Goal: Task Accomplishment & Management: Manage account settings

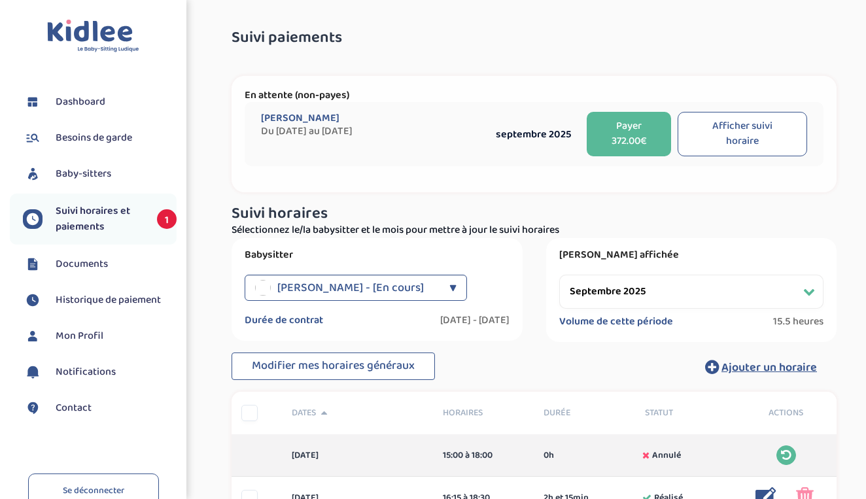
select select "septembre 2025"
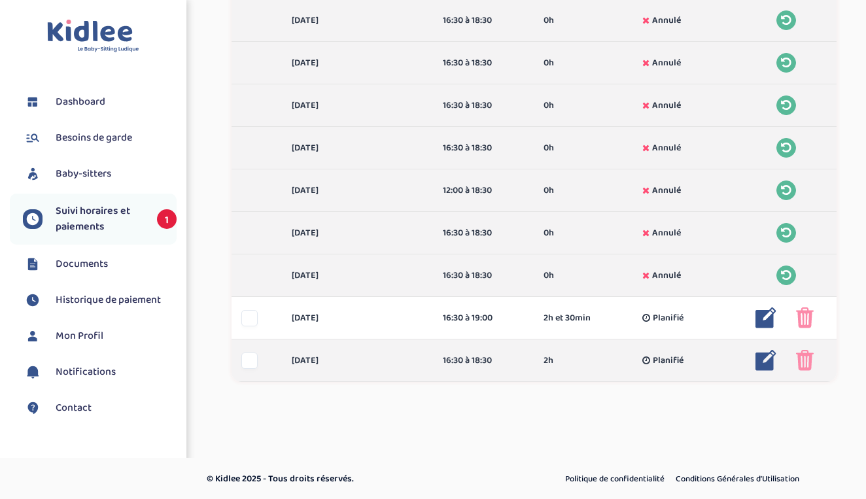
scroll to position [902, 0]
click at [763, 365] on img at bounding box center [765, 361] width 21 height 21
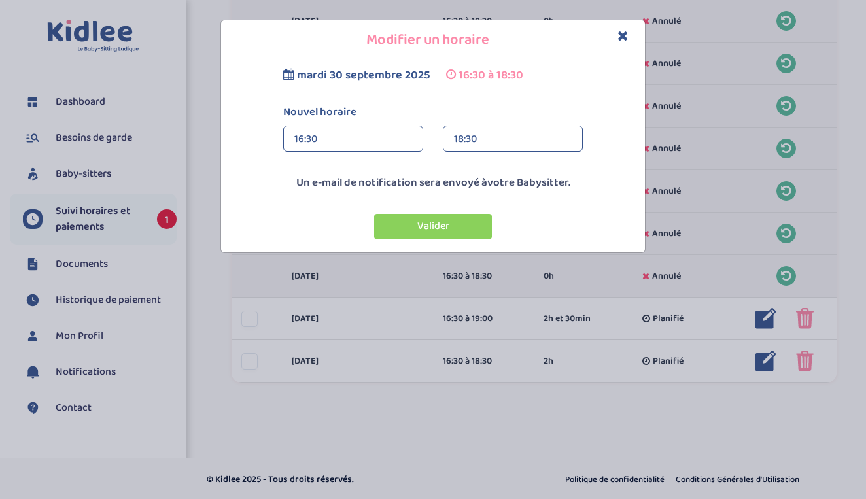
click at [517, 161] on div "mardi 30 septembre 2025 16:30 à 18:30 Nouvel horaire 16:30 16:30 00:00 00:15 00…" at bounding box center [433, 156] width 424 height 192
click at [515, 148] on div "18:30" at bounding box center [513, 139] width 118 height 26
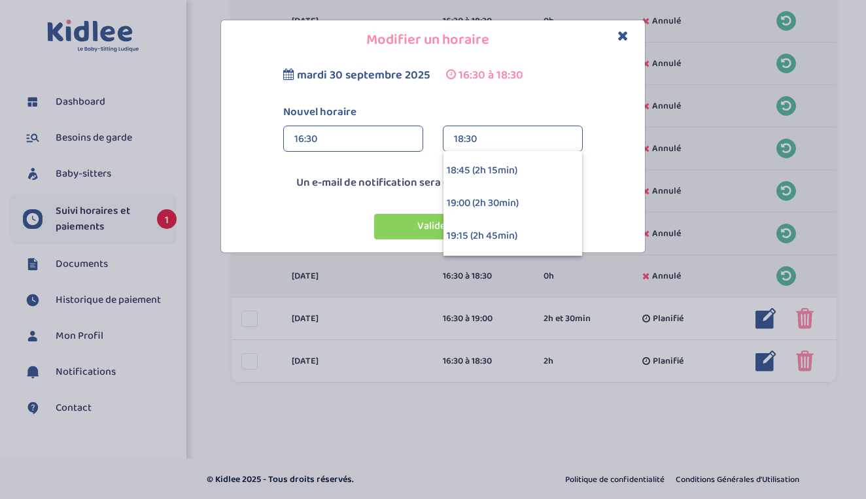
scroll to position [259, 0]
click at [498, 200] on div "19:00 (2h 30min)" at bounding box center [512, 202] width 139 height 33
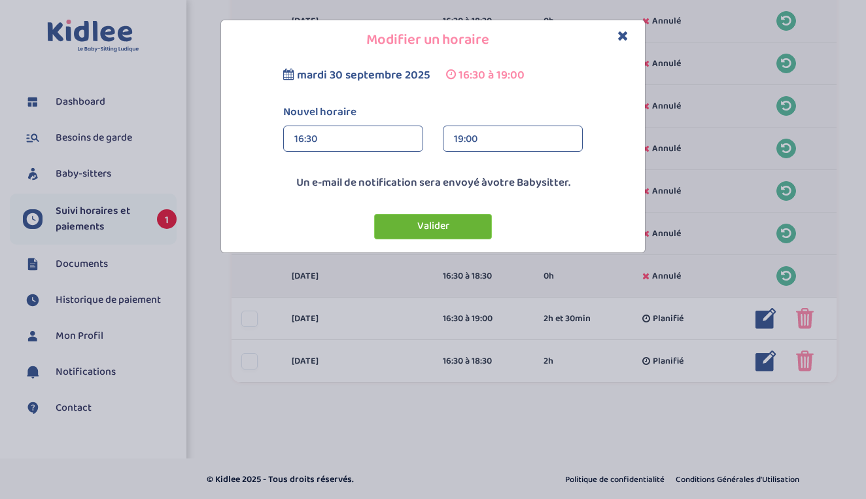
click at [455, 224] on button "Valider" at bounding box center [433, 227] width 118 height 26
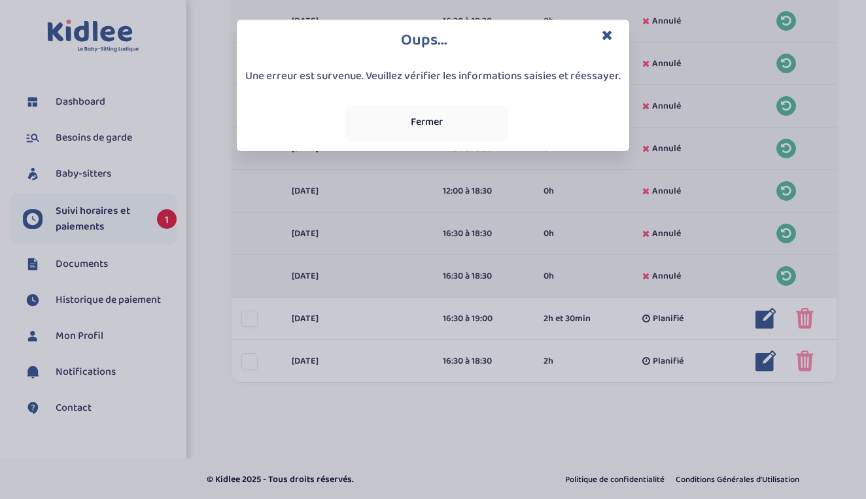
click at [446, 126] on button "Fermer" at bounding box center [427, 123] width 164 height 37
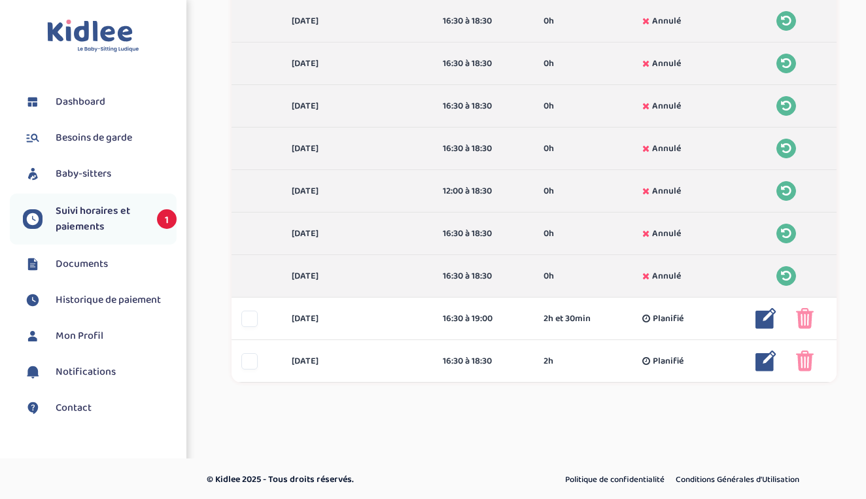
click at [122, 50] on img at bounding box center [93, 36] width 92 height 33
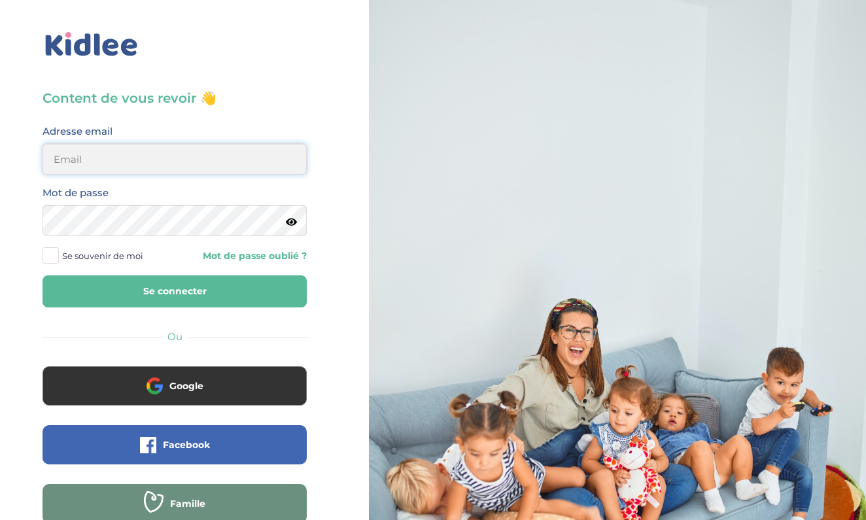
type input "anaide.casi@gmail.com"
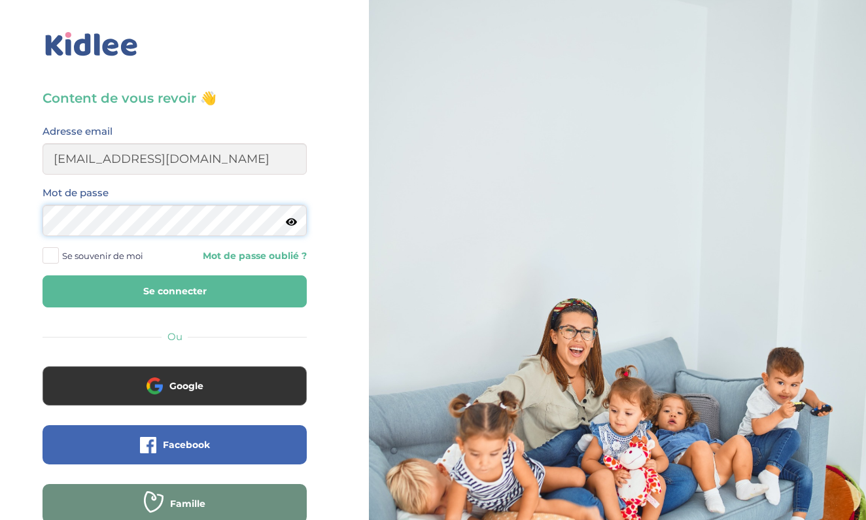
click at [175, 291] on button "Se connecter" at bounding box center [175, 291] width 264 height 32
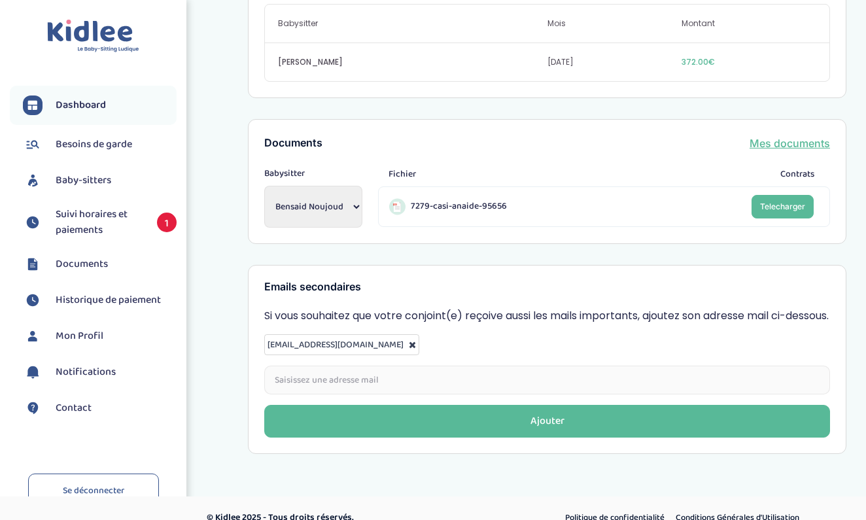
scroll to position [485, 0]
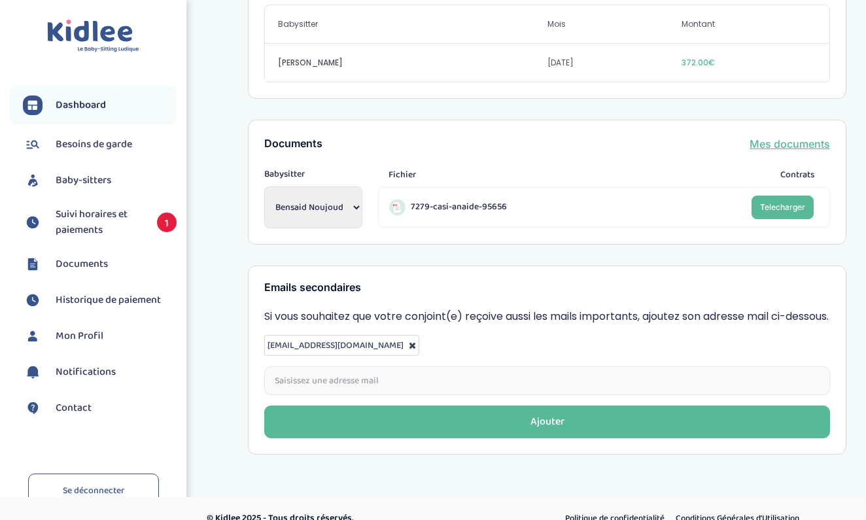
click at [121, 224] on span "Suivi horaires et paiements" at bounding box center [100, 222] width 88 height 31
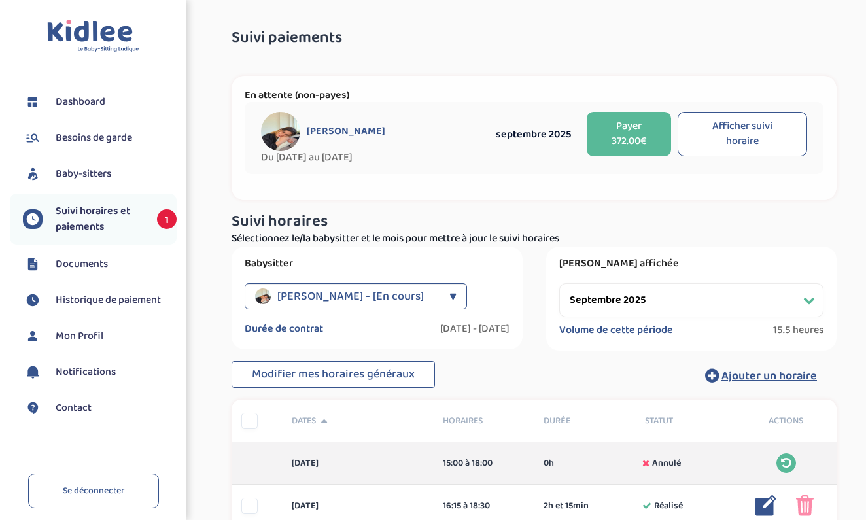
select select "septembre 2025"
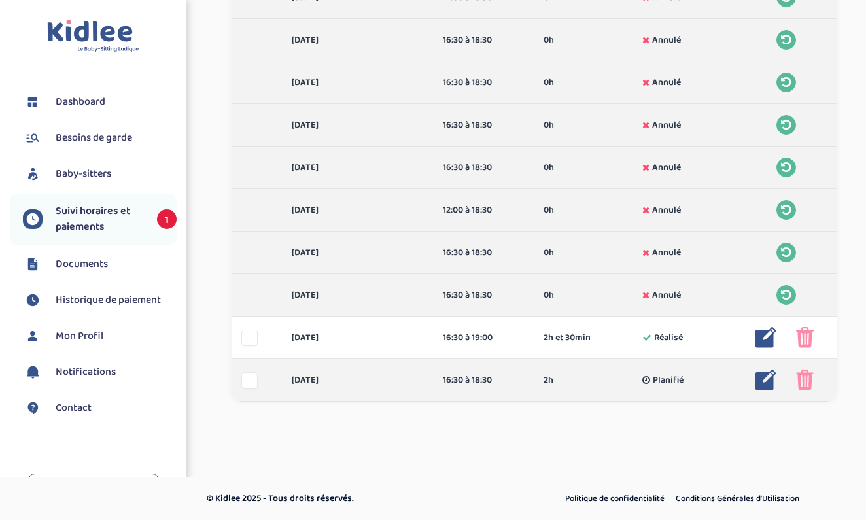
scroll to position [890, 0]
click at [748, 379] on div at bounding box center [766, 380] width 41 height 21
click at [761, 384] on img at bounding box center [765, 380] width 21 height 21
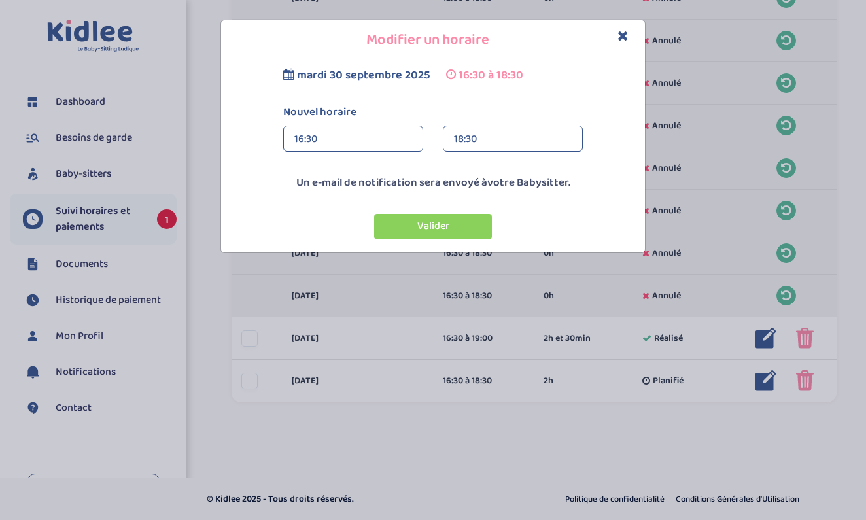
click at [489, 131] on div "18:30" at bounding box center [513, 139] width 118 height 26
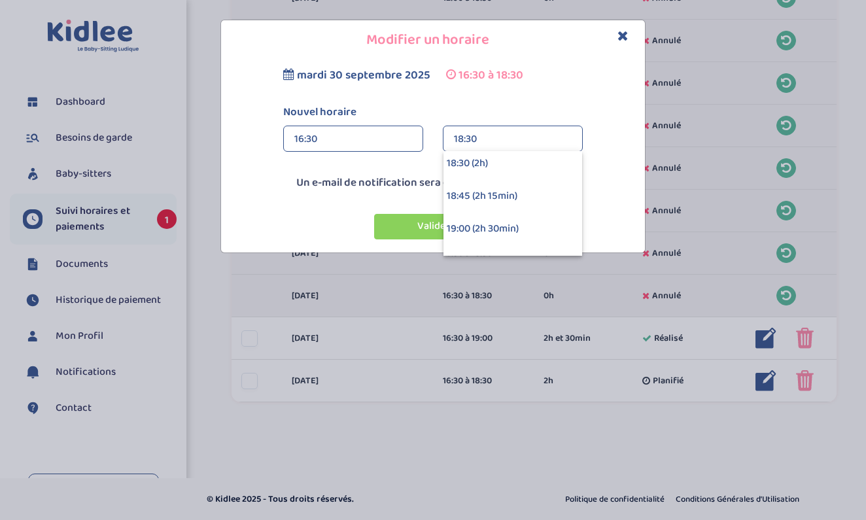
scroll to position [238, 0]
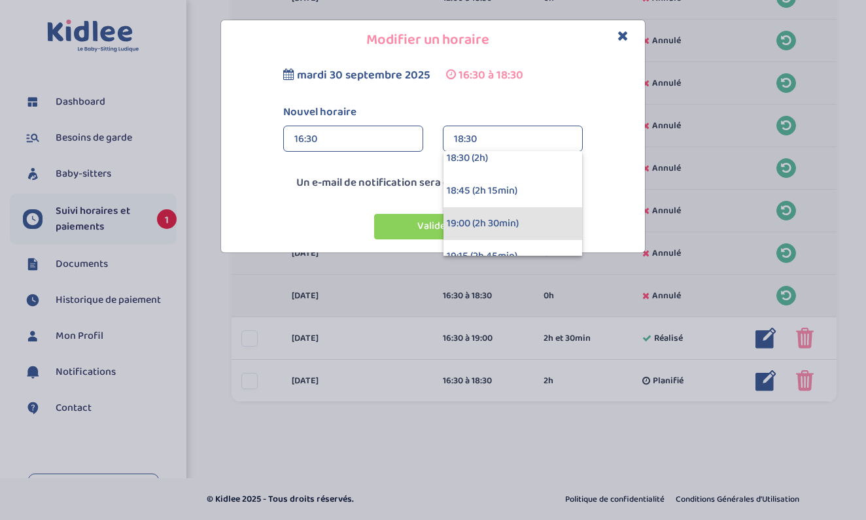
click at [494, 222] on div "19:00 (2h 30min)" at bounding box center [512, 223] width 139 height 33
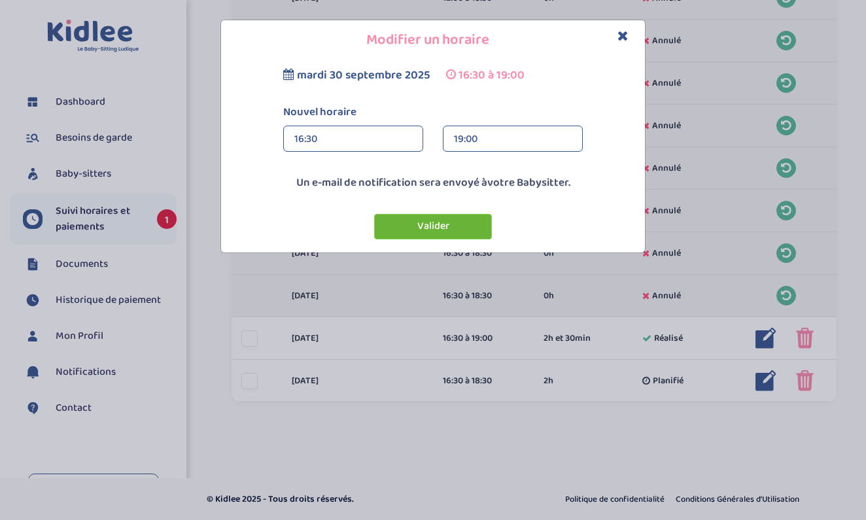
click at [460, 231] on button "Valider" at bounding box center [433, 227] width 118 height 26
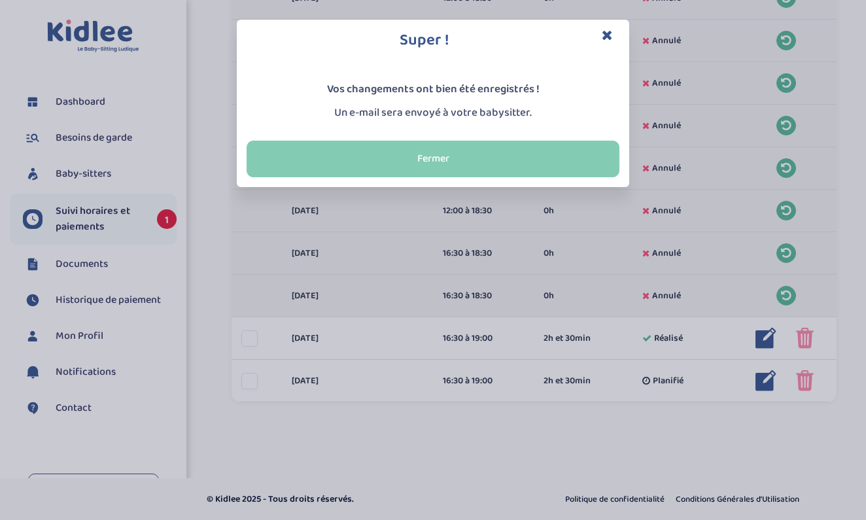
click at [449, 166] on button "Fermer" at bounding box center [433, 159] width 373 height 37
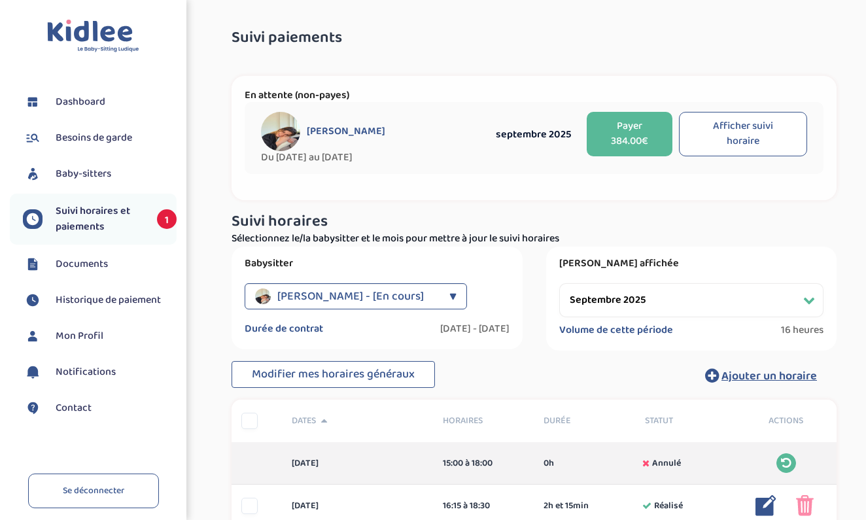
scroll to position [0, 0]
click at [118, 209] on span "Suivi horaires et paiements" at bounding box center [100, 218] width 88 height 31
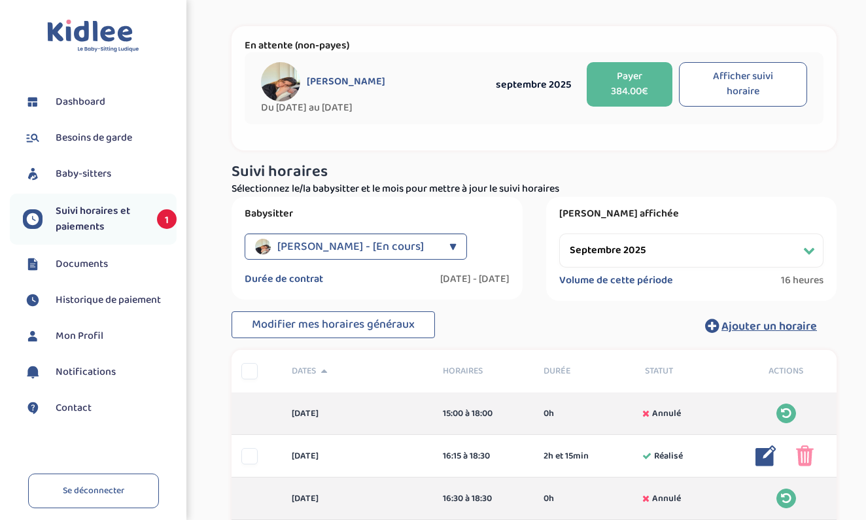
scroll to position [54, 0]
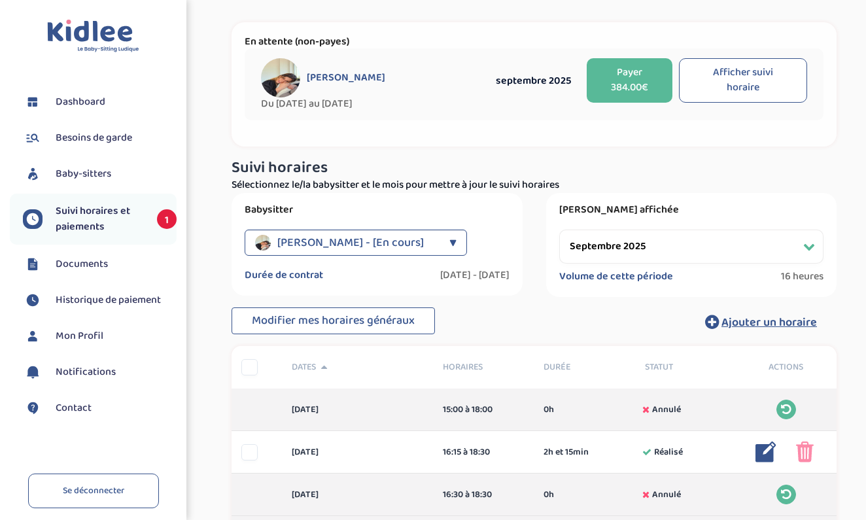
click at [319, 245] on span "[PERSON_NAME] - [En cours]" at bounding box center [350, 243] width 147 height 26
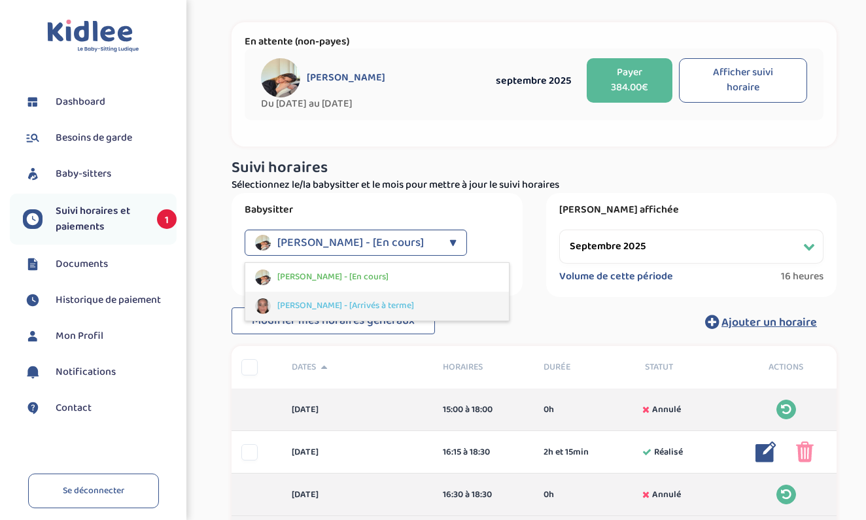
click at [424, 297] on div "[PERSON_NAME] - [Arrivés à terme]" at bounding box center [377, 306] width 264 height 29
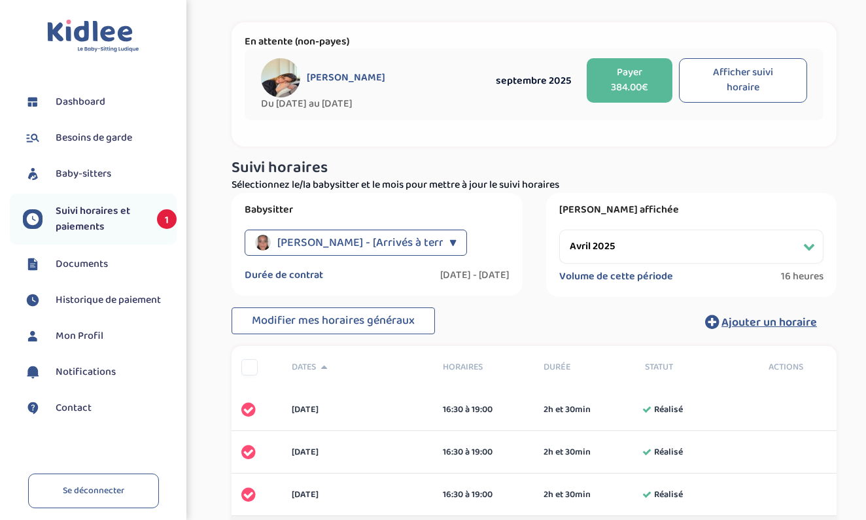
click at [394, 237] on span "[PERSON_NAME] - [Arrivés à terme]" at bounding box center [367, 243] width 181 height 26
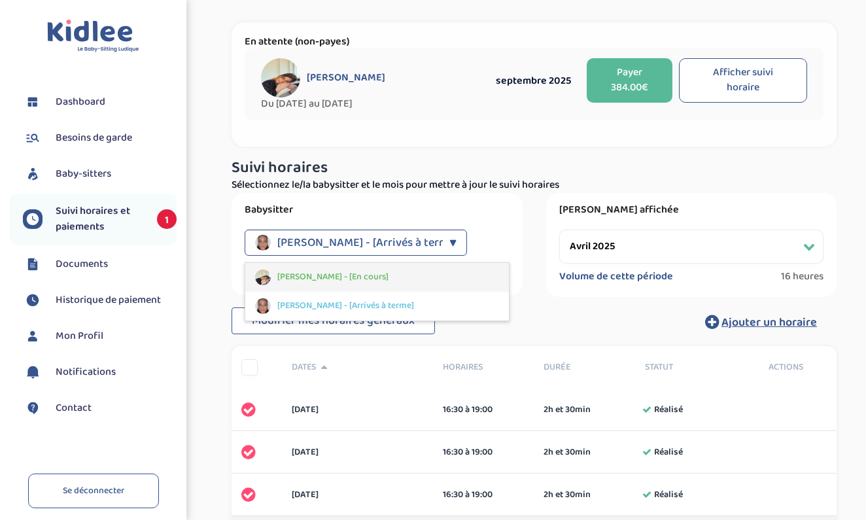
click at [386, 279] on span "[PERSON_NAME] - [En cours]" at bounding box center [332, 277] width 111 height 14
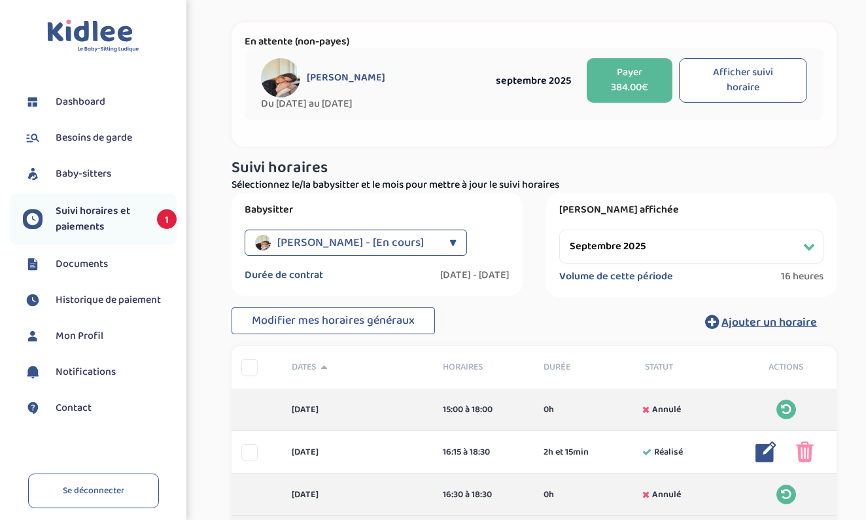
click at [563, 310] on div "Modifier mes horaires généraux Ajouter un horaire" at bounding box center [534, 321] width 605 height 29
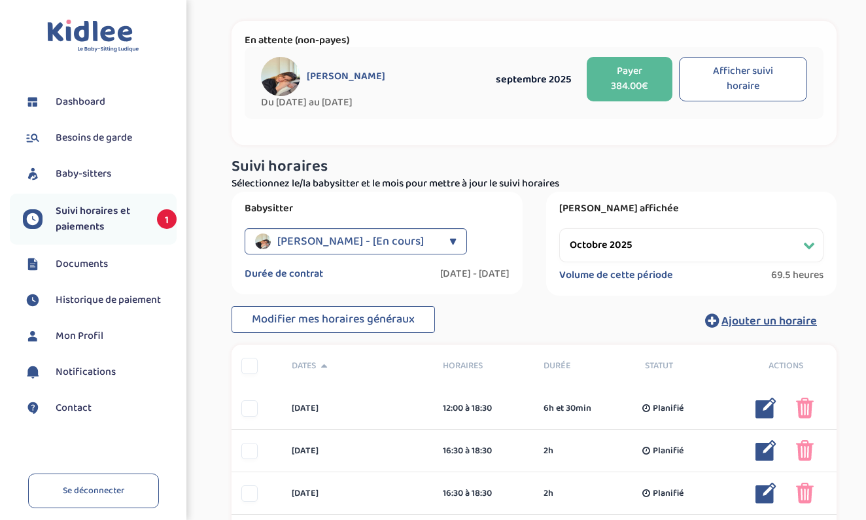
scroll to position [44, 0]
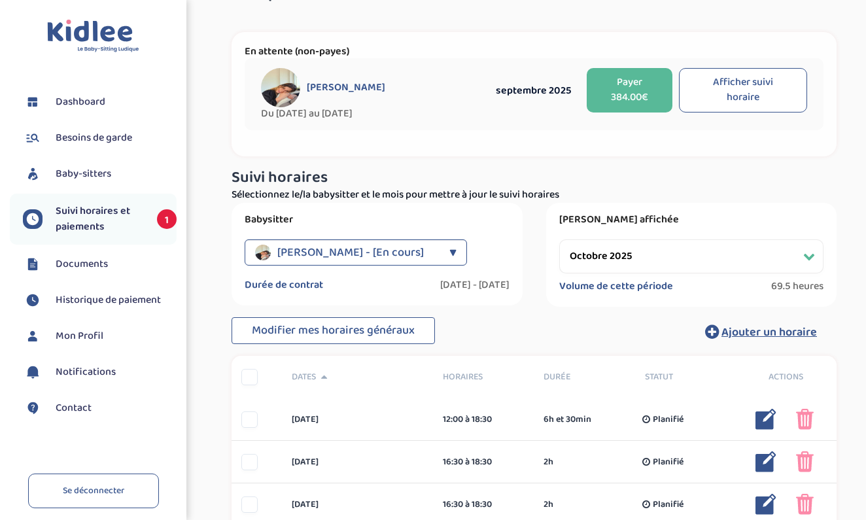
click at [449, 258] on div "▼" at bounding box center [452, 252] width 7 height 26
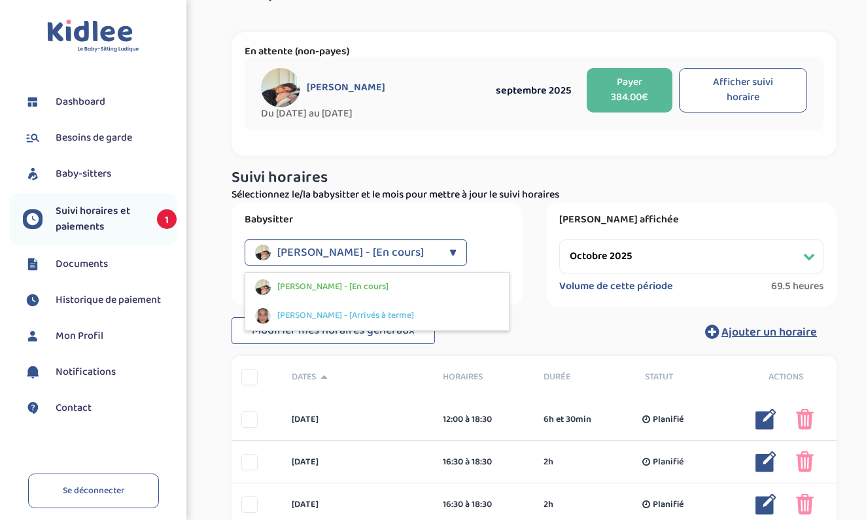
click at [519, 259] on div "Babysitter [PERSON_NAME] - [En cours] ▼ [PERSON_NAME] - [En cours] [PERSON_NAME…" at bounding box center [377, 254] width 291 height 103
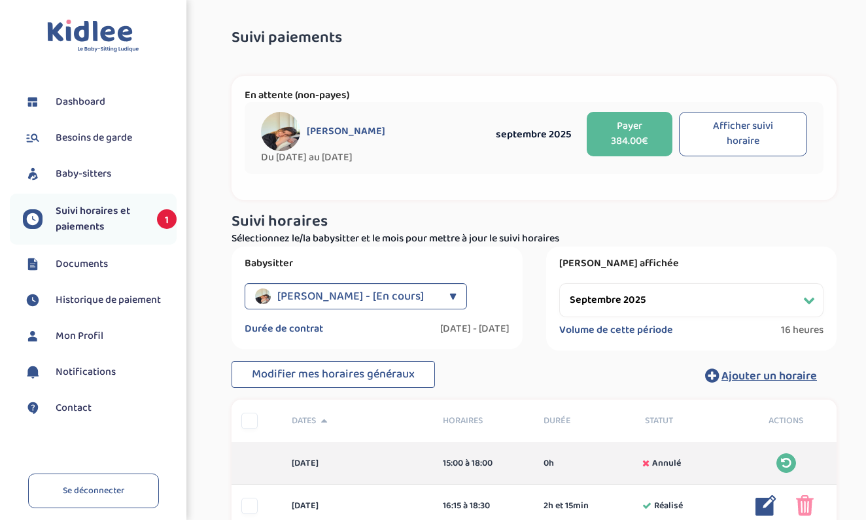
scroll to position [0, 0]
select select "octobre 2025"
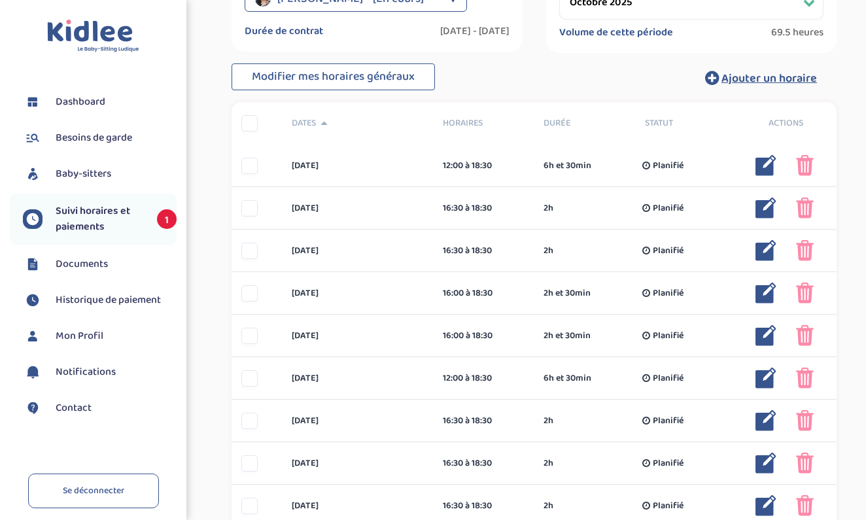
scroll to position [303, 0]
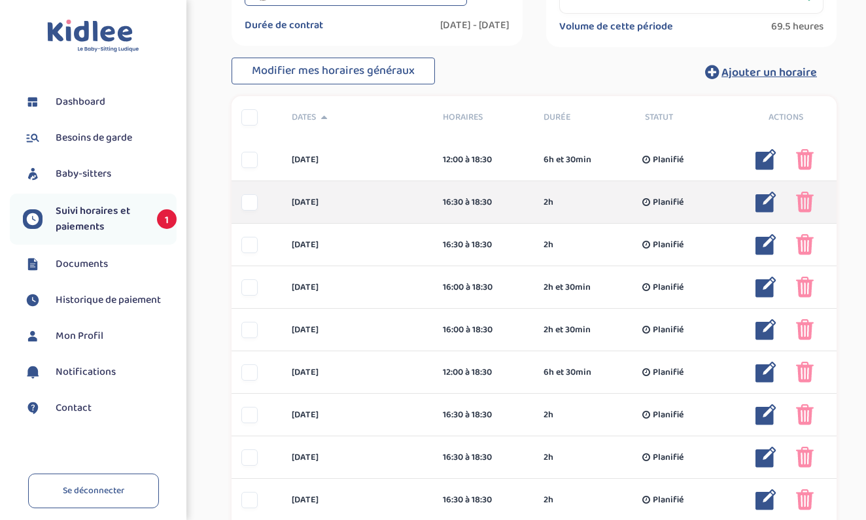
click at [763, 204] on img at bounding box center [765, 202] width 21 height 21
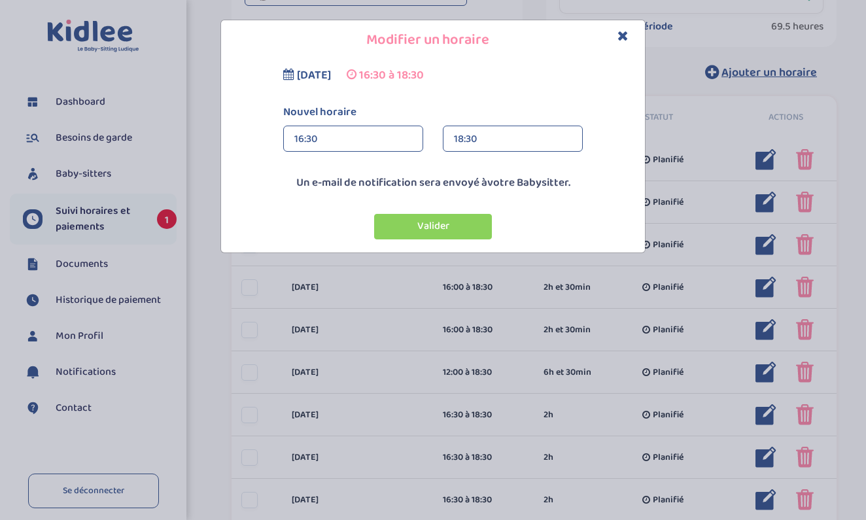
click at [488, 145] on div "18:30" at bounding box center [513, 139] width 118 height 26
click at [479, 105] on label "Nouvel horaire" at bounding box center [432, 112] width 319 height 17
click at [359, 130] on div "16:30" at bounding box center [353, 139] width 118 height 26
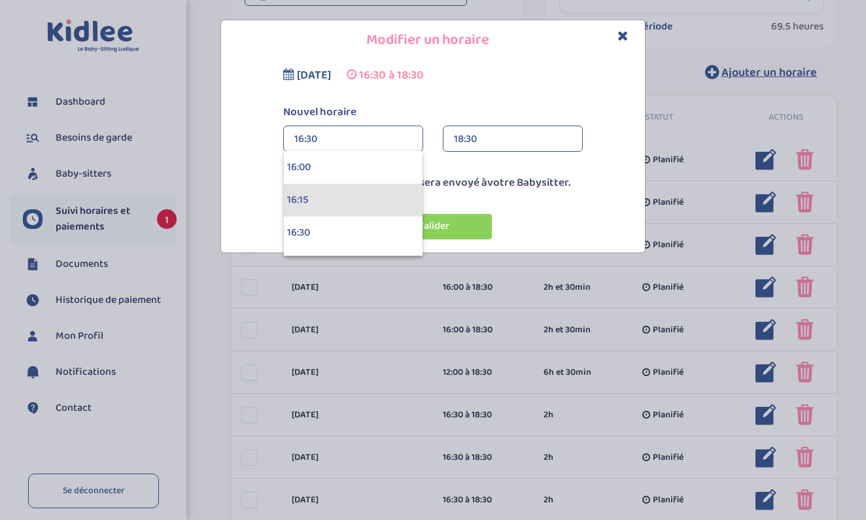
click at [318, 194] on div "16:15" at bounding box center [353, 200] width 139 height 33
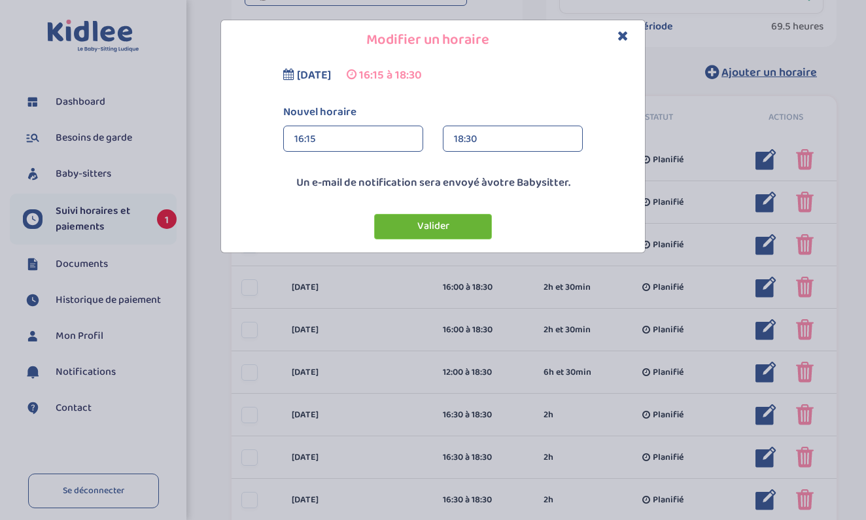
click at [415, 226] on button "Valider" at bounding box center [433, 227] width 118 height 26
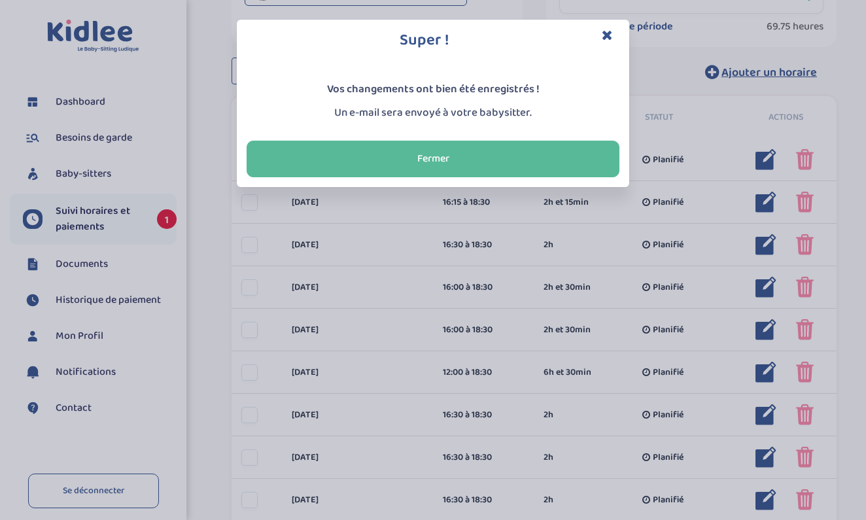
click at [610, 40] on icon "Close" at bounding box center [607, 35] width 11 height 14
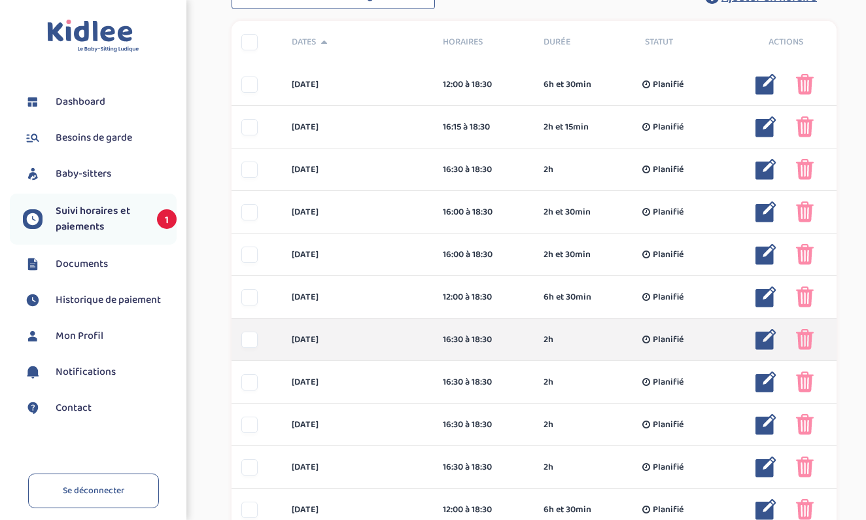
scroll to position [381, 0]
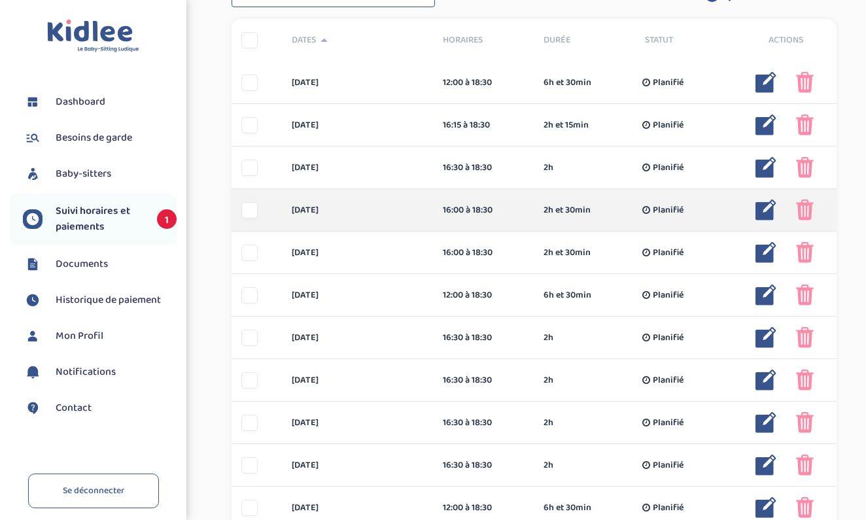
click at [754, 218] on div at bounding box center [766, 209] width 41 height 21
click at [762, 213] on img at bounding box center [765, 209] width 21 height 21
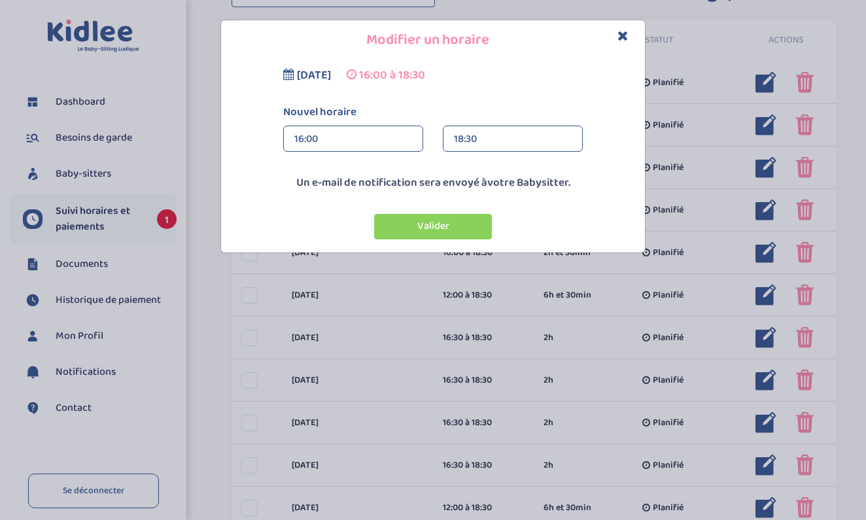
click at [328, 126] on div "16:00" at bounding box center [353, 139] width 118 height 26
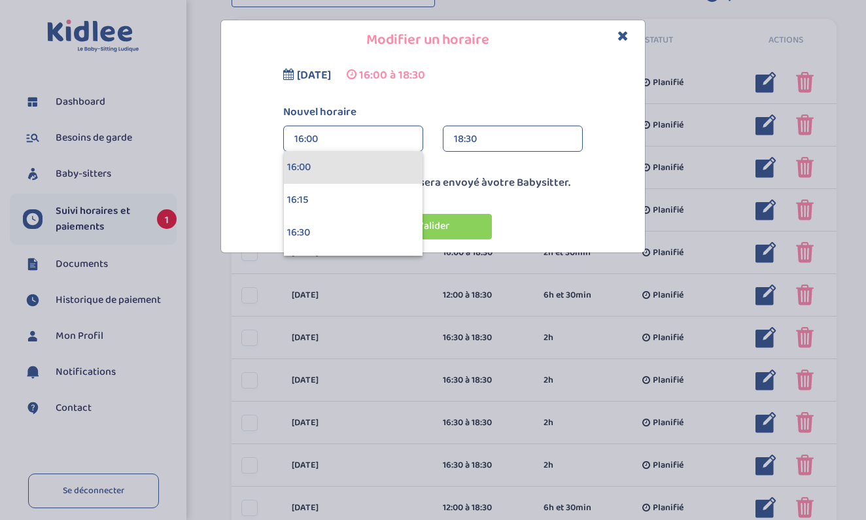
click at [323, 163] on div "16:00" at bounding box center [353, 167] width 139 height 33
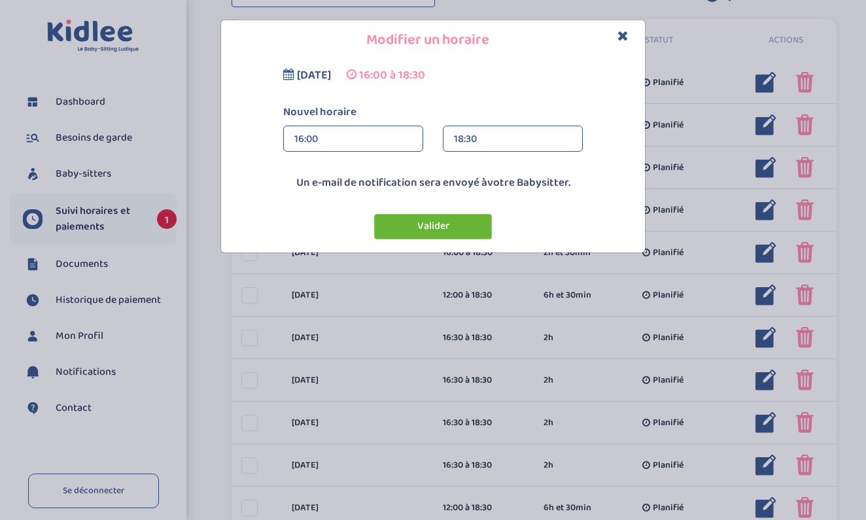
click at [423, 228] on button "Valider" at bounding box center [433, 227] width 118 height 26
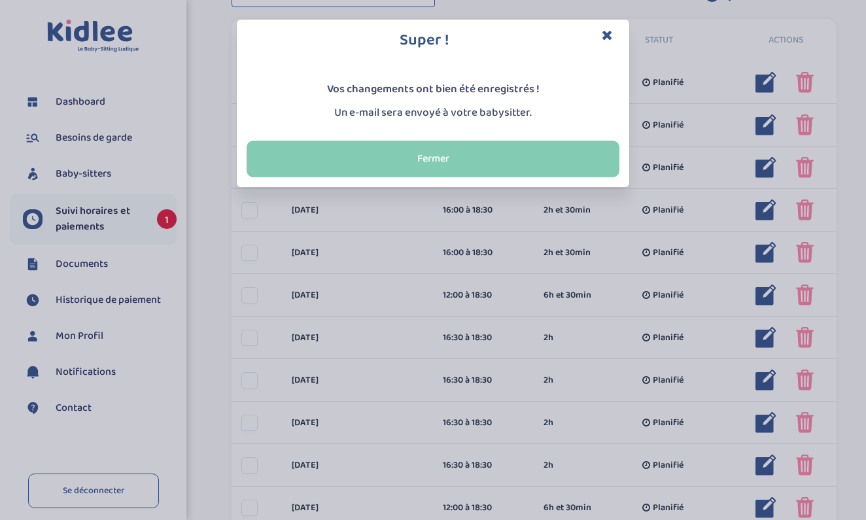
click at [419, 158] on button "Fermer" at bounding box center [433, 159] width 373 height 37
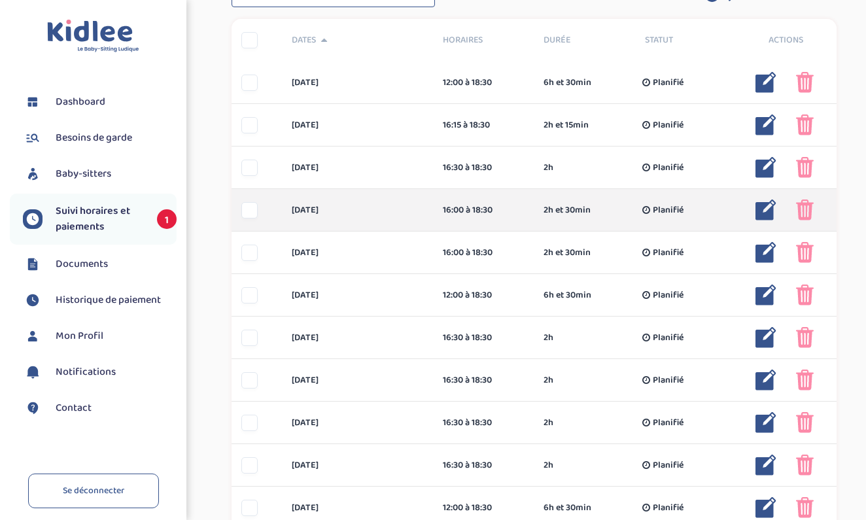
click at [763, 220] on div "[DATE] 16:00 à 18:30 2h et 30min Planifié 2h et 30min Planifié ... Modifier Sup…" at bounding box center [534, 210] width 605 height 43
click at [765, 213] on img at bounding box center [765, 209] width 21 height 21
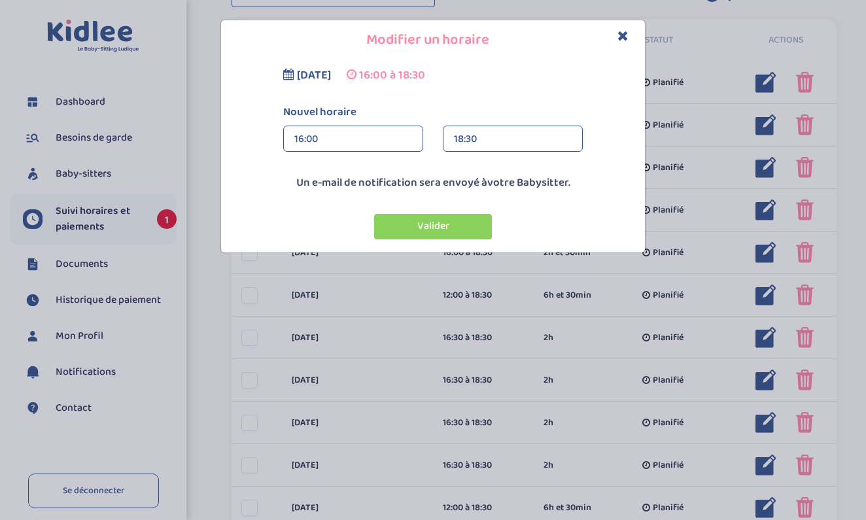
click at [392, 142] on div "16:00" at bounding box center [353, 139] width 118 height 26
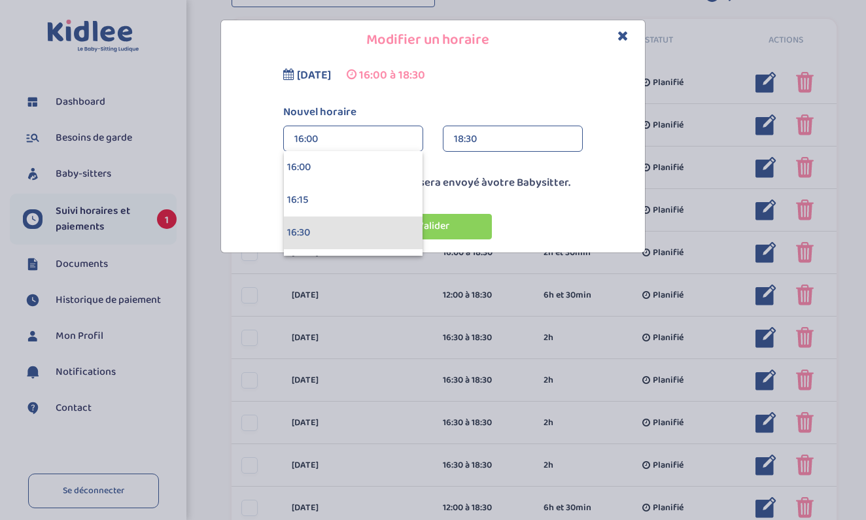
click at [354, 230] on div "16:30" at bounding box center [353, 233] width 139 height 33
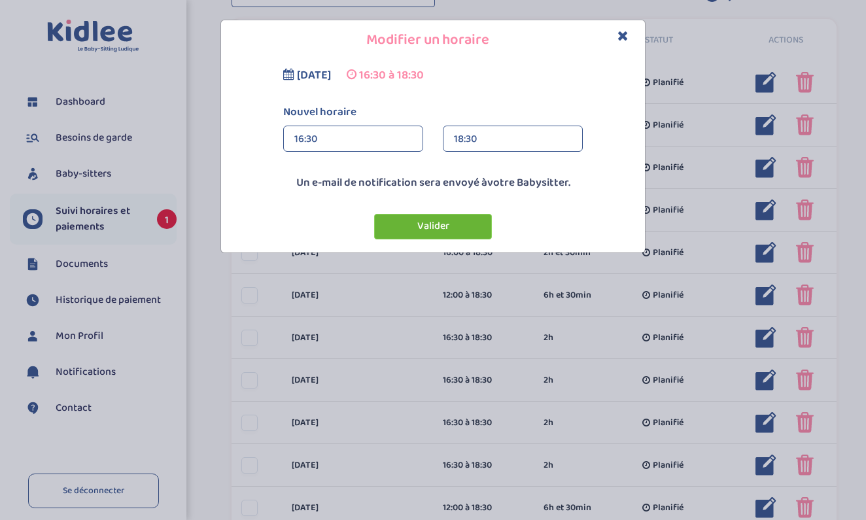
click at [418, 228] on button "Valider" at bounding box center [433, 227] width 118 height 26
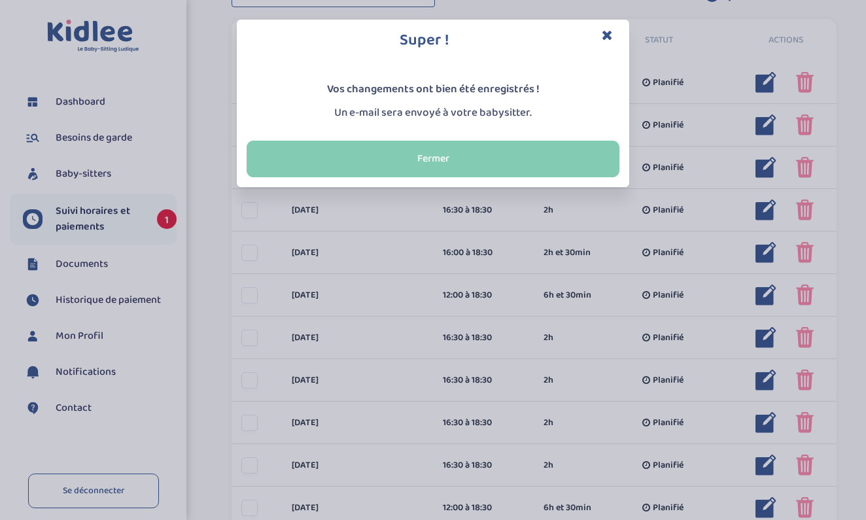
click at [422, 158] on button "Fermer" at bounding box center [433, 159] width 373 height 37
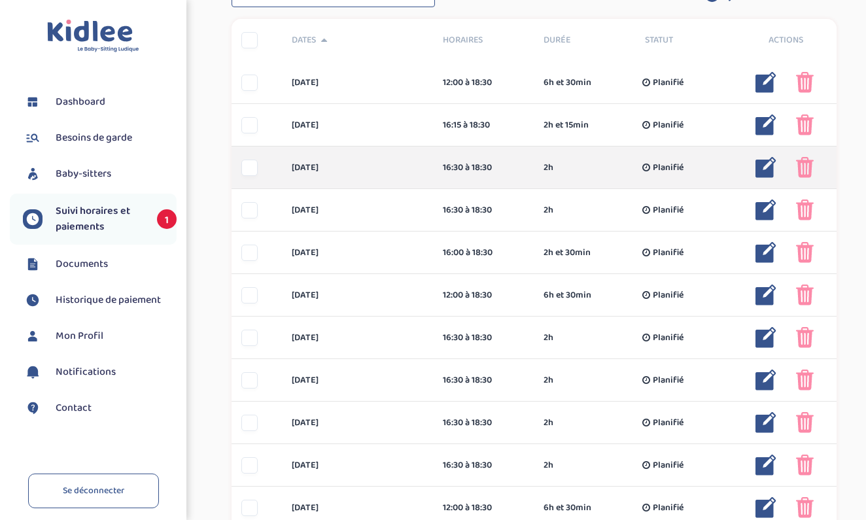
click at [424, 160] on div "[DATE] 16:30 à 18:30 2h Planifié 2h Planifié ... Modifier Supprimer" at bounding box center [534, 168] width 605 height 43
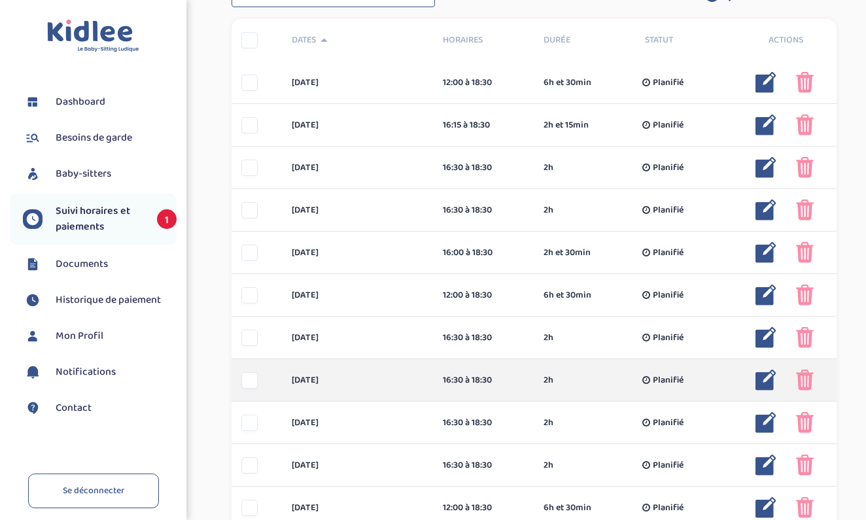
scroll to position [377, 0]
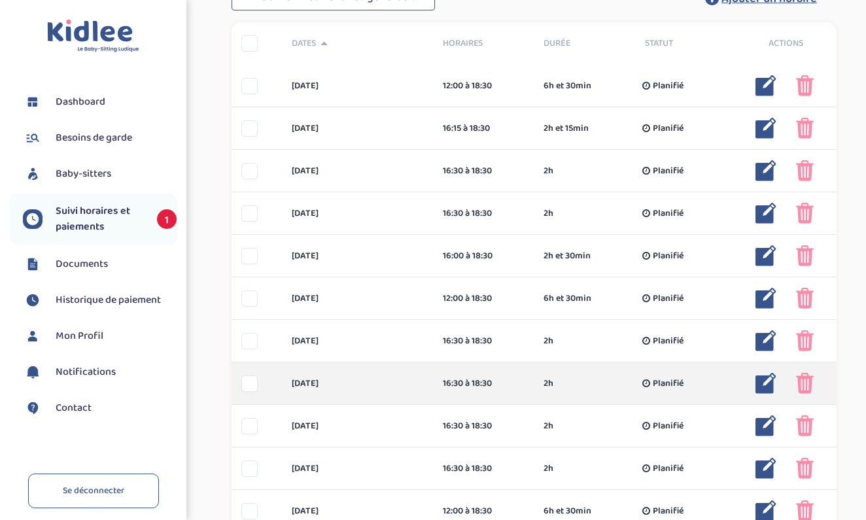
click at [260, 375] on div at bounding box center [257, 383] width 50 height 16
drag, startPoint x: 260, startPoint y: 381, endPoint x: 269, endPoint y: 381, distance: 9.2
click at [269, 381] on div "[DATE] 16:30 à 18:30 2h Planifié 2h Planifié ... Modifier Supprimer" at bounding box center [534, 383] width 605 height 43
click at [269, 381] on div at bounding box center [257, 383] width 50 height 16
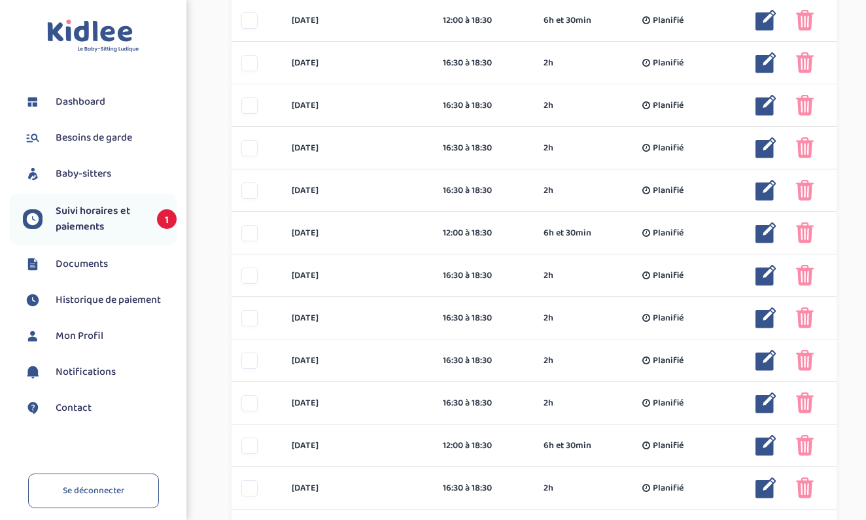
scroll to position [40, 0]
